Goal: Obtain resource: Download file/media

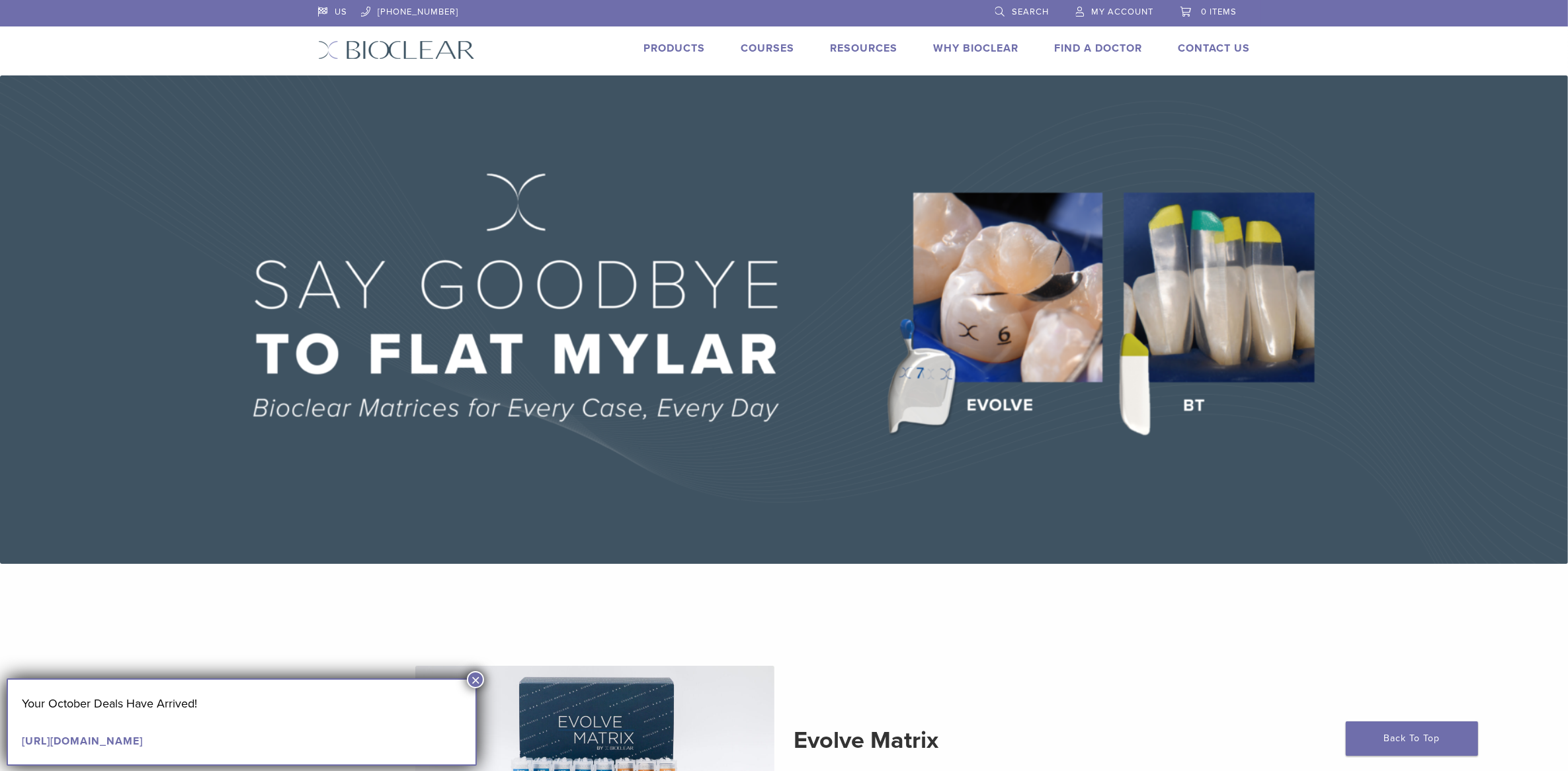
click at [473, 680] on button "×" at bounding box center [475, 680] width 17 height 17
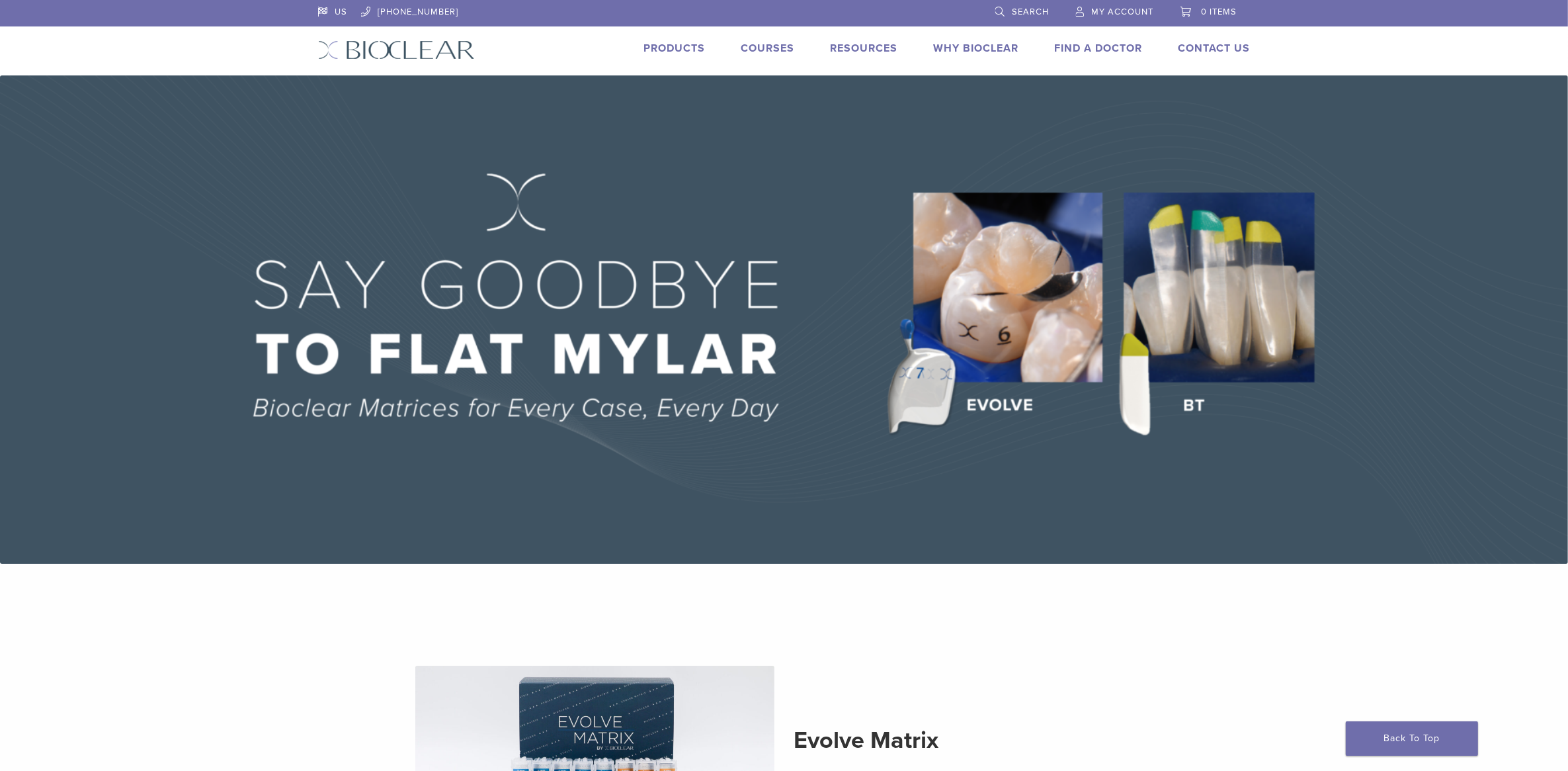
click at [685, 40] on div "US 1.855.712.5327 Search My Account 0 items Cart No products in the cart. Back …" at bounding box center [784, 37] width 952 height 75
click at [675, 51] on link "Products" at bounding box center [675, 48] width 61 height 13
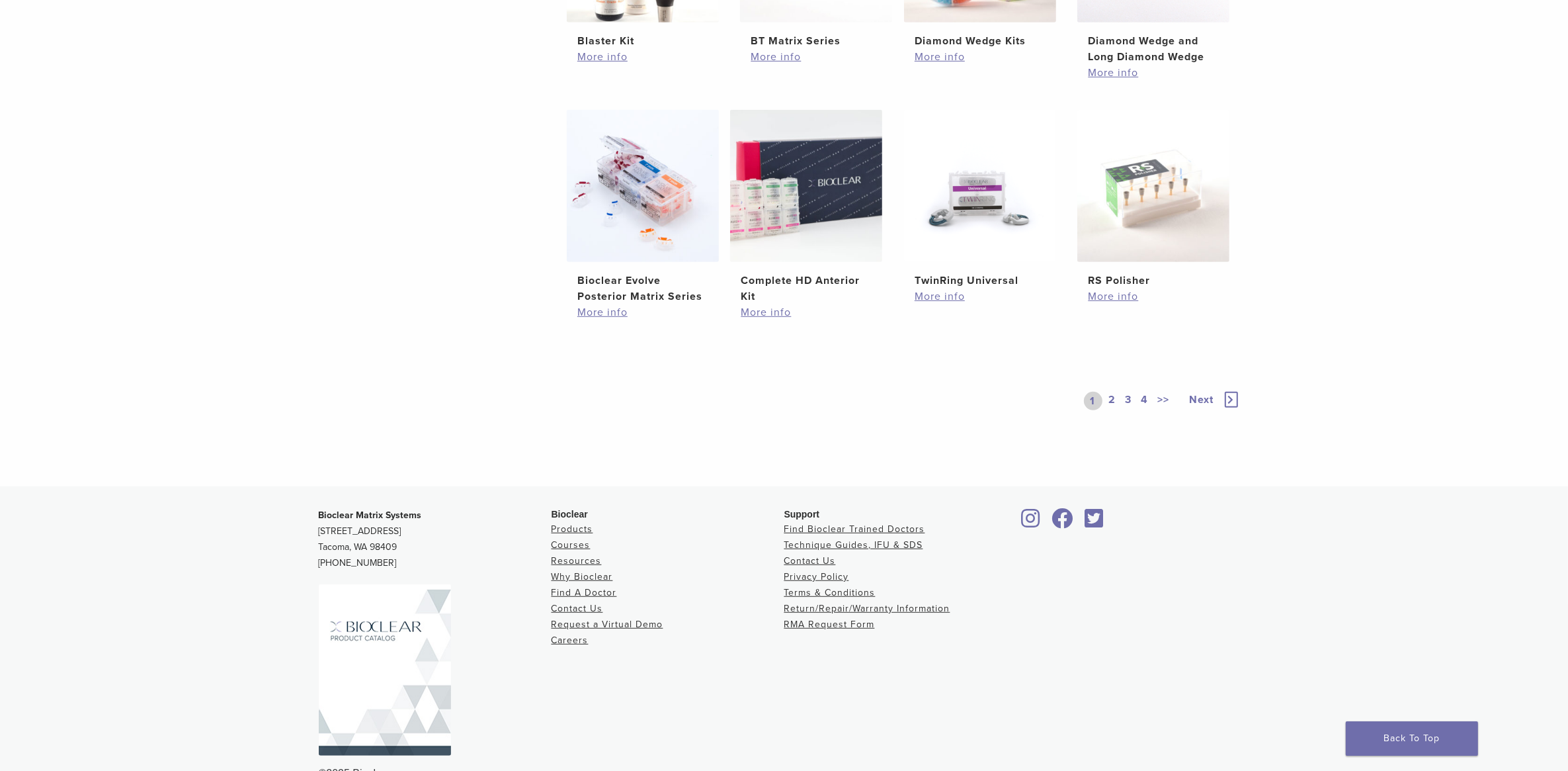
scroll to position [940, 0]
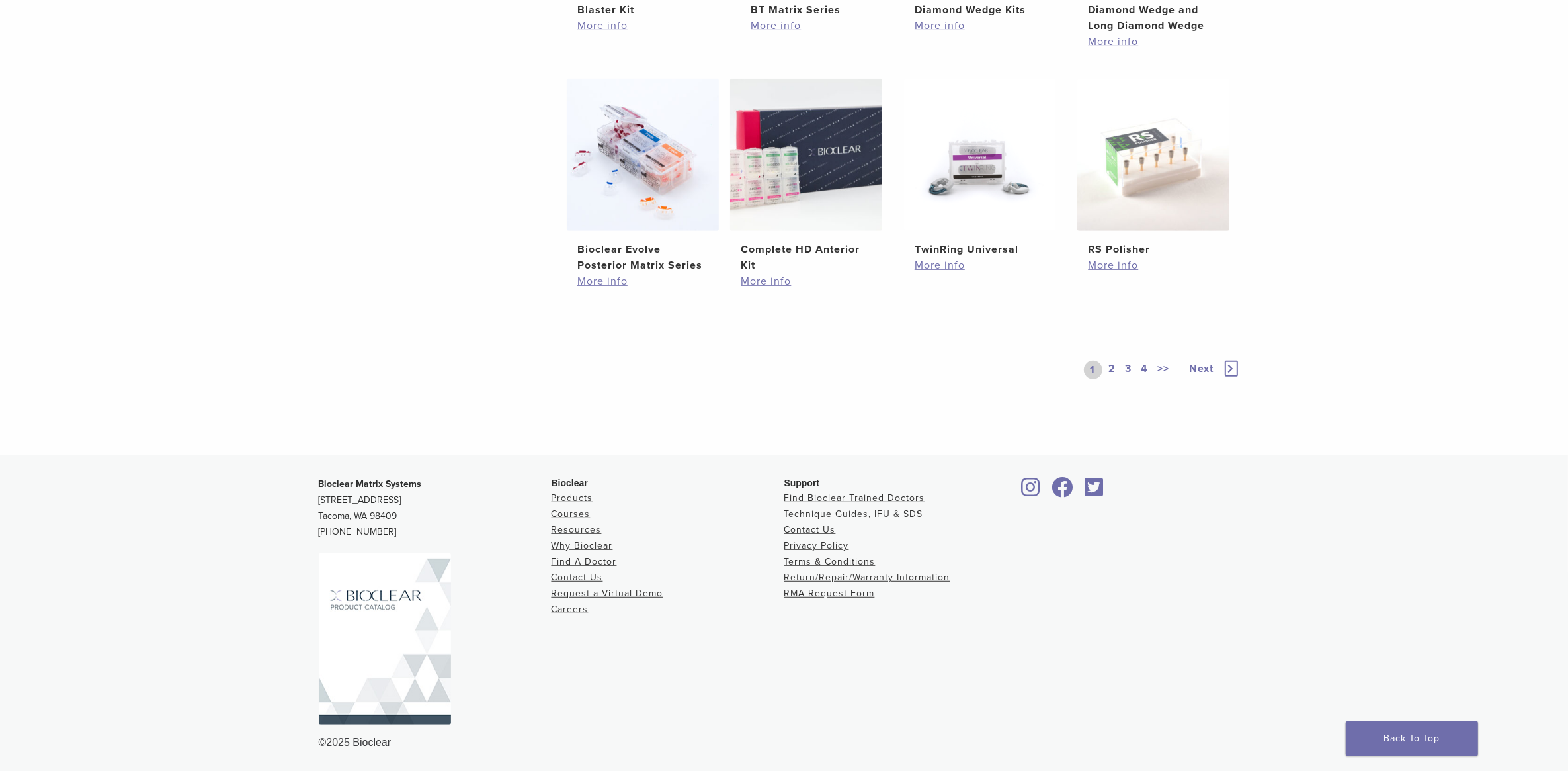
click at [853, 512] on link "Technique Guides, IFU & SDS" at bounding box center [853, 514] width 139 height 11
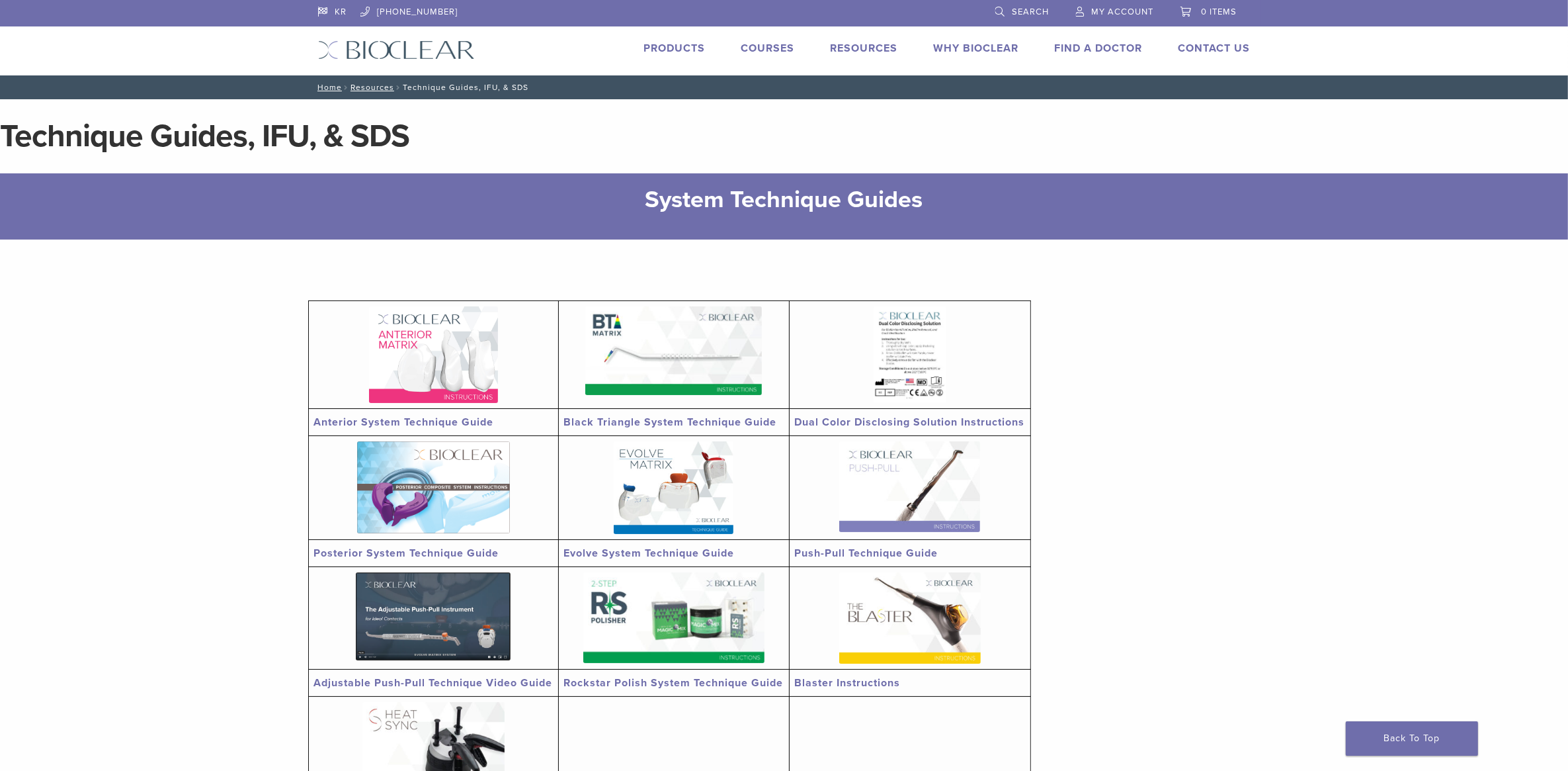
click at [1314, 17] on header "KR [PHONE_NUMBER] Search My Account 0 items Cart No products in the cart. Back …" at bounding box center [784, 37] width 1568 height 75
click at [1317, 41] on header "KR [PHONE_NUMBER] Search My Account 0 items Cart No products in the cart. Back …" at bounding box center [784, 37] width 1568 height 75
drag, startPoint x: 1342, startPoint y: 50, endPoint x: 1353, endPoint y: 27, distance: 25.5
drag, startPoint x: 1403, startPoint y: 1, endPoint x: 1172, endPoint y: 514, distance: 562.6
click at [1169, 514] on section "Anterior System Technique Guide Black Triangle System Technique Guide Dual Colo…" at bounding box center [784, 566] width 952 height 653
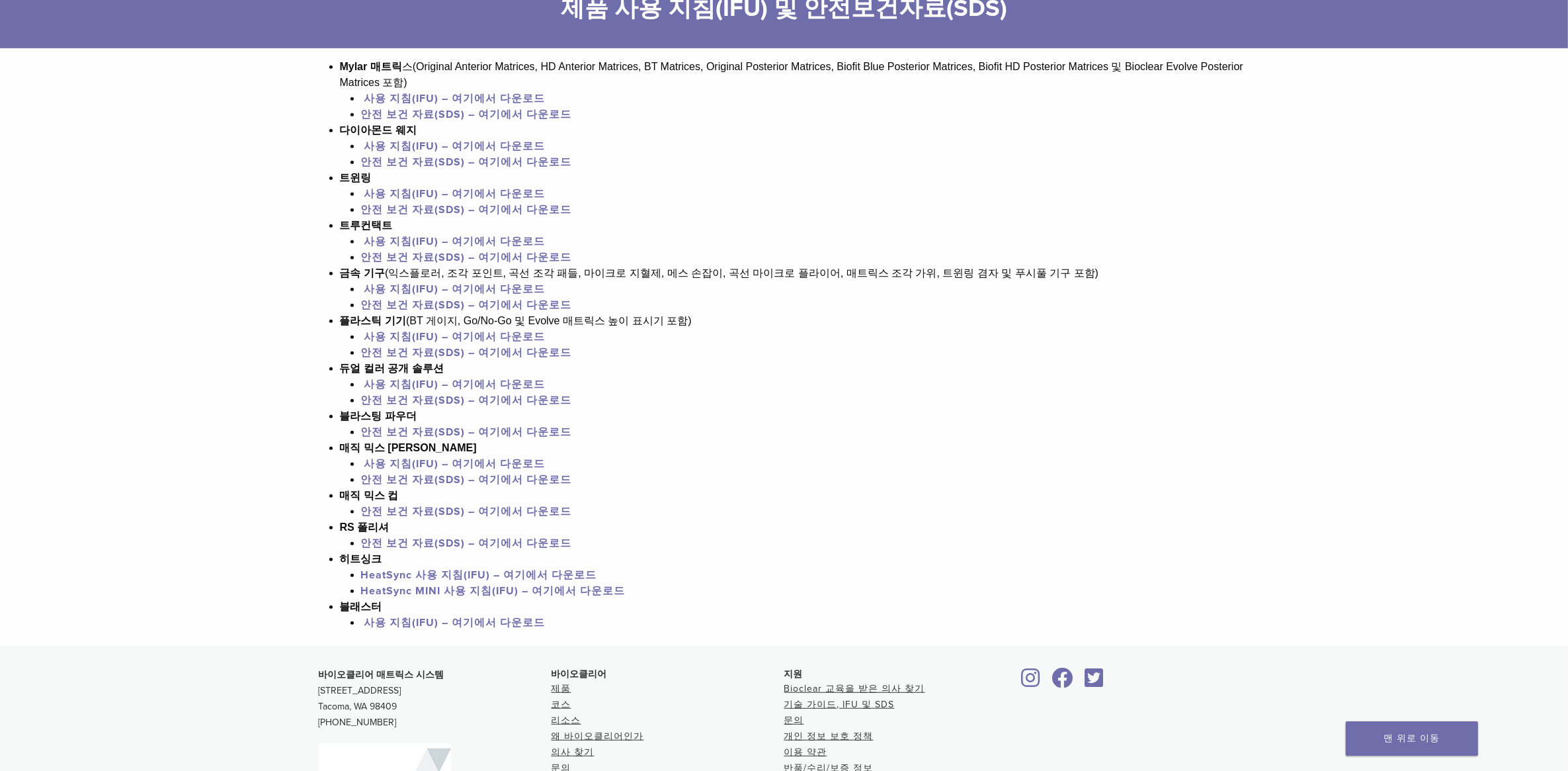
scroll to position [827, 0]
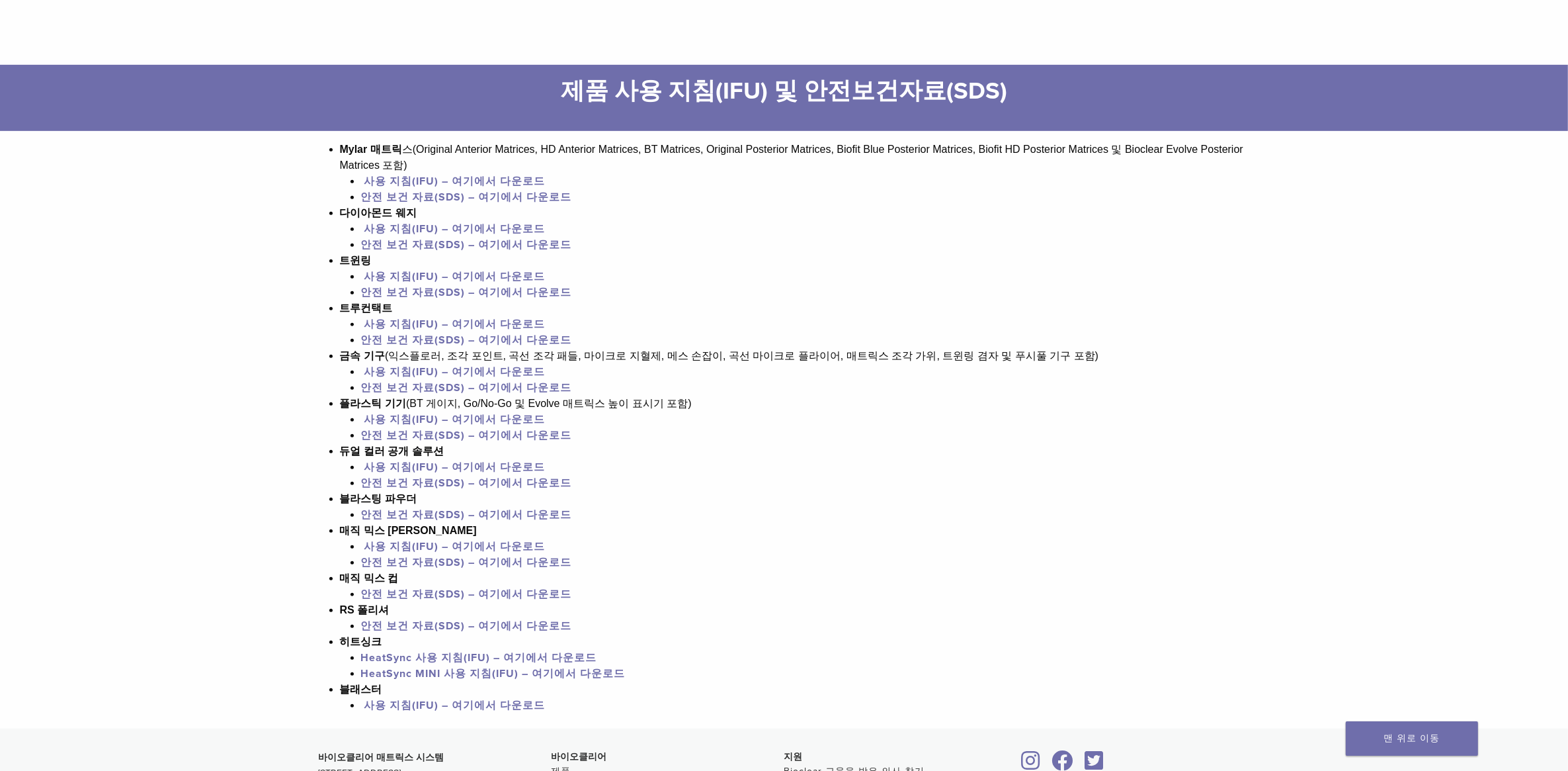
click at [421, 283] on link "사용 지침(IFU) – 여기에서 다운로드" at bounding box center [455, 277] width 181 height 13
click at [495, 299] on link "안전 보건 자료(SDS) – 여기에서 다운로드" at bounding box center [467, 292] width 211 height 13
